Goal: Find specific page/section: Find specific page/section

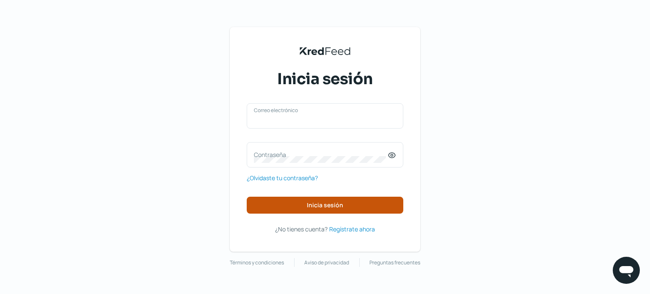
type input "[EMAIL_ADDRESS][DOMAIN_NAME]"
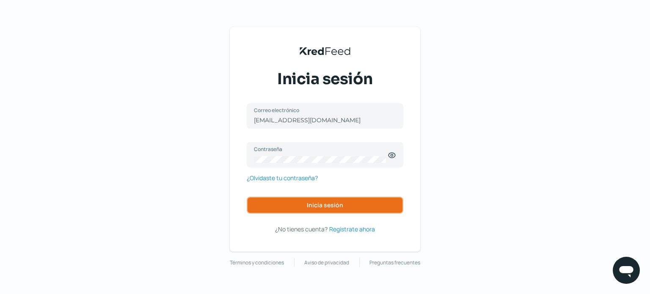
click at [333, 208] on span "Inicia sesión" at bounding box center [325, 205] width 36 height 6
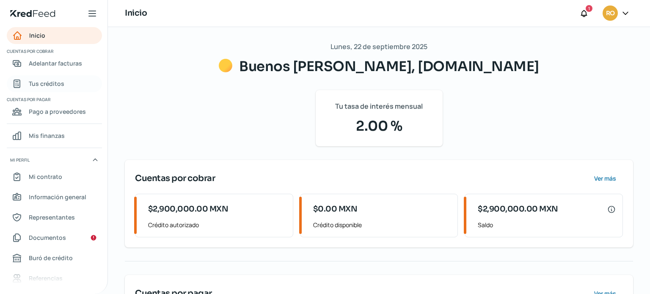
click at [57, 81] on span "Tus créditos" at bounding box center [47, 83] width 36 height 11
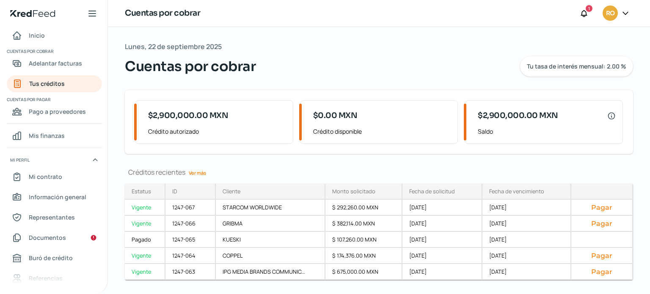
click at [201, 173] on link "Ver más" at bounding box center [197, 172] width 24 height 13
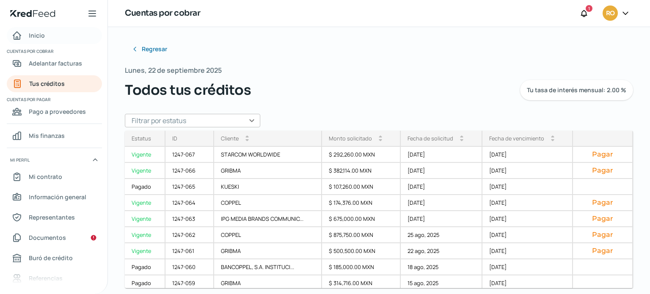
drag, startPoint x: 35, startPoint y: 38, endPoint x: 47, endPoint y: 38, distance: 11.9
click at [36, 38] on span "Inicio" at bounding box center [37, 35] width 16 height 11
